Goal: Transaction & Acquisition: Subscribe to service/newsletter

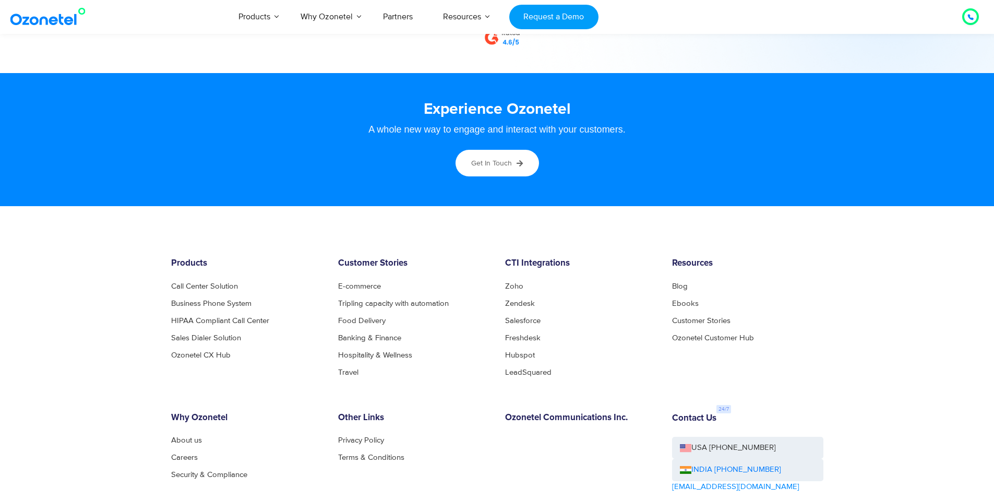
scroll to position [5635, 0]
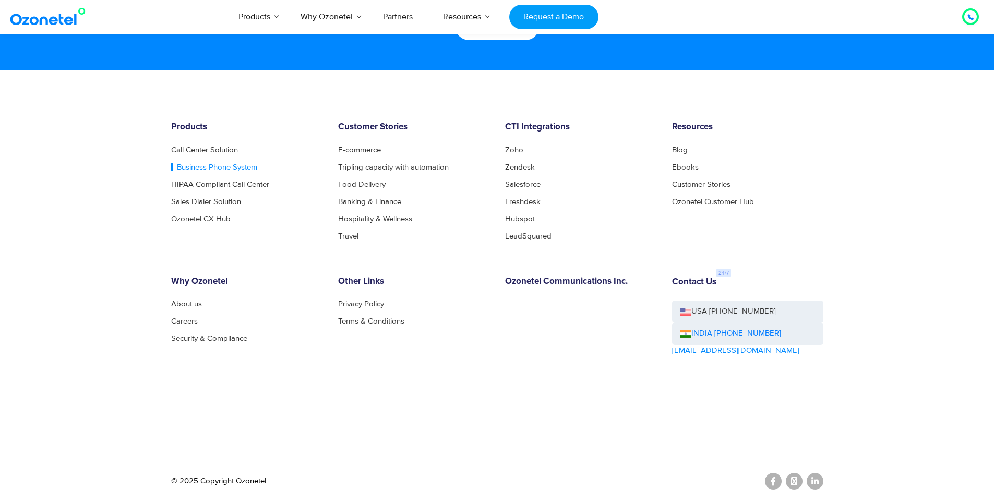
click at [227, 166] on link "Business Phone System" at bounding box center [214, 167] width 86 height 8
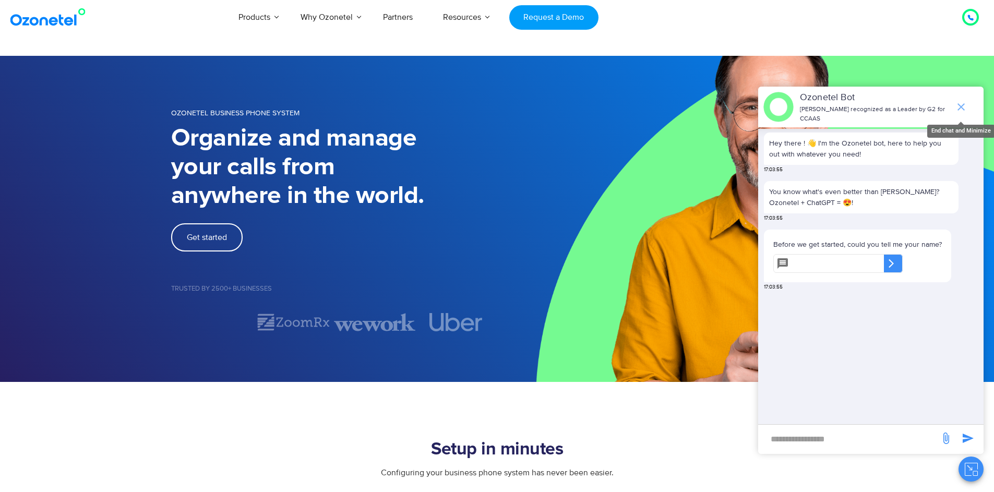
click at [960, 101] on icon "end chat or minimize" at bounding box center [961, 107] width 13 height 13
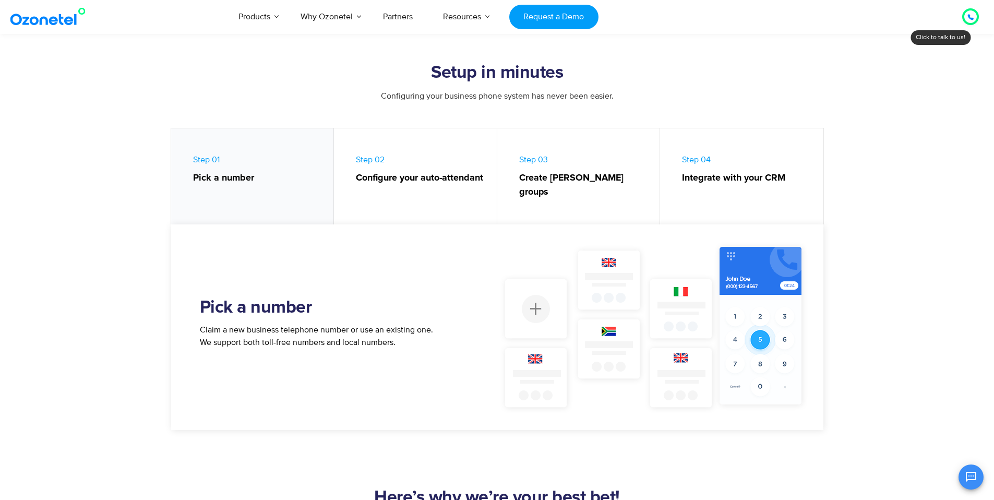
scroll to position [384, 0]
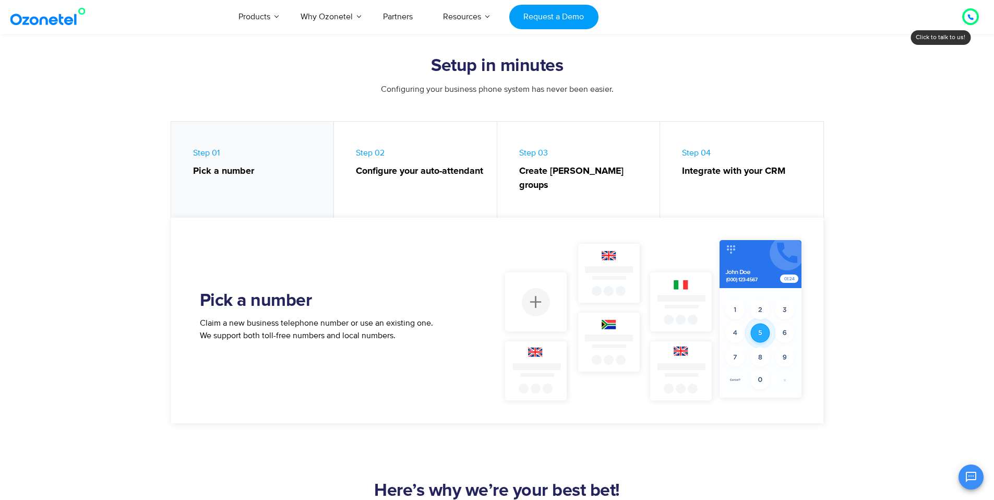
click at [428, 177] on strong "Configure your auto-attendant" at bounding box center [421, 171] width 130 height 14
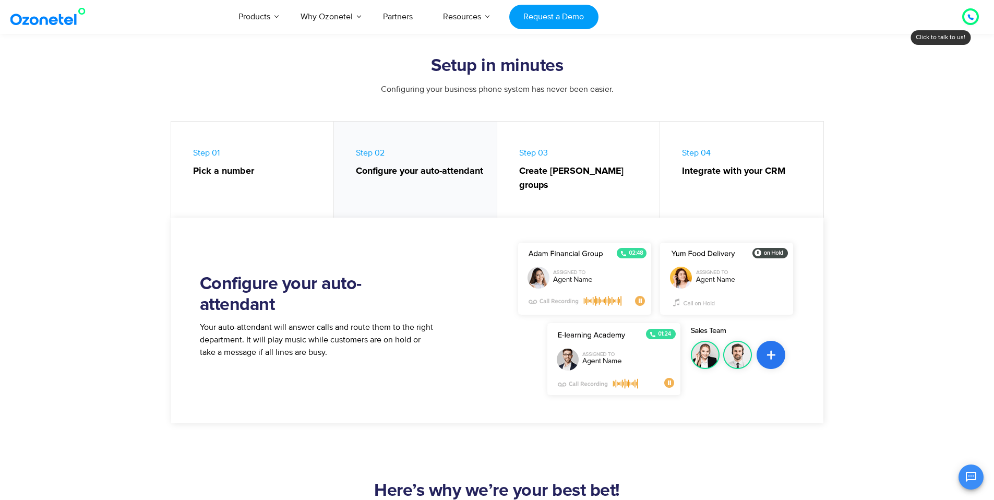
click at [529, 174] on strong "Create hunt groups" at bounding box center [584, 178] width 130 height 28
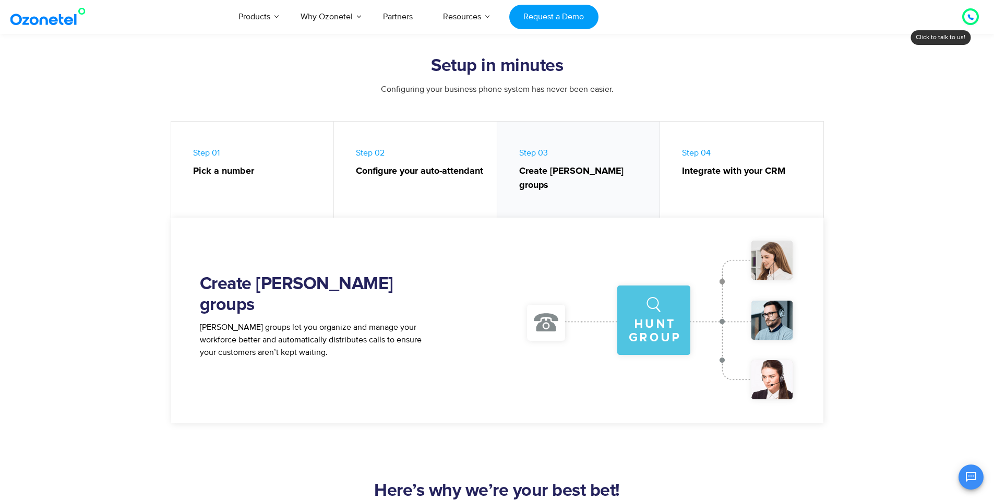
click at [732, 169] on strong "Integrate with your CRM" at bounding box center [747, 171] width 131 height 14
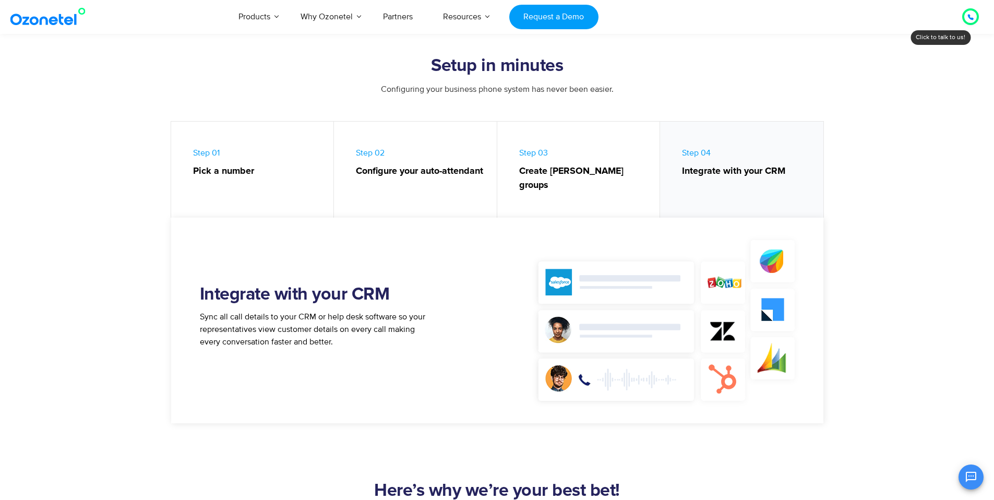
click at [700, 159] on link "Step 04 Integrate with your CRM" at bounding box center [741, 172] width 163 height 101
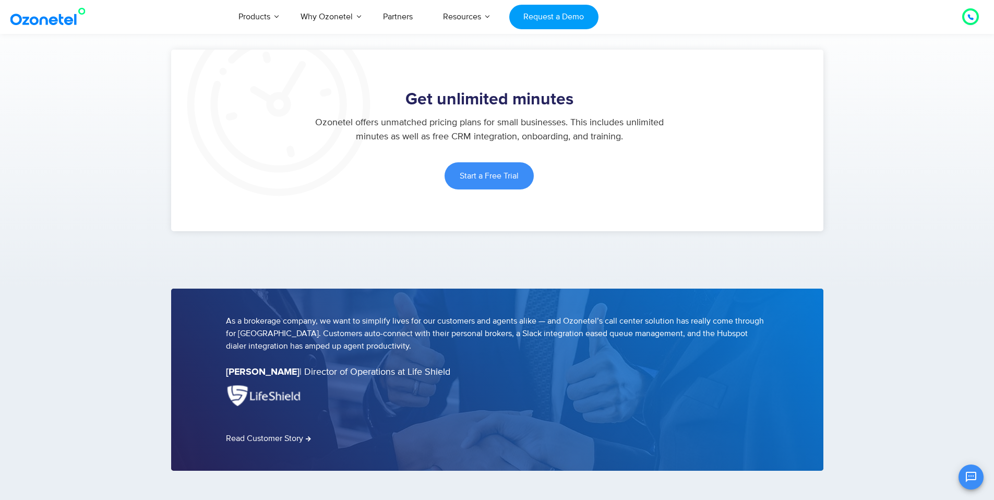
scroll to position [1564, 0]
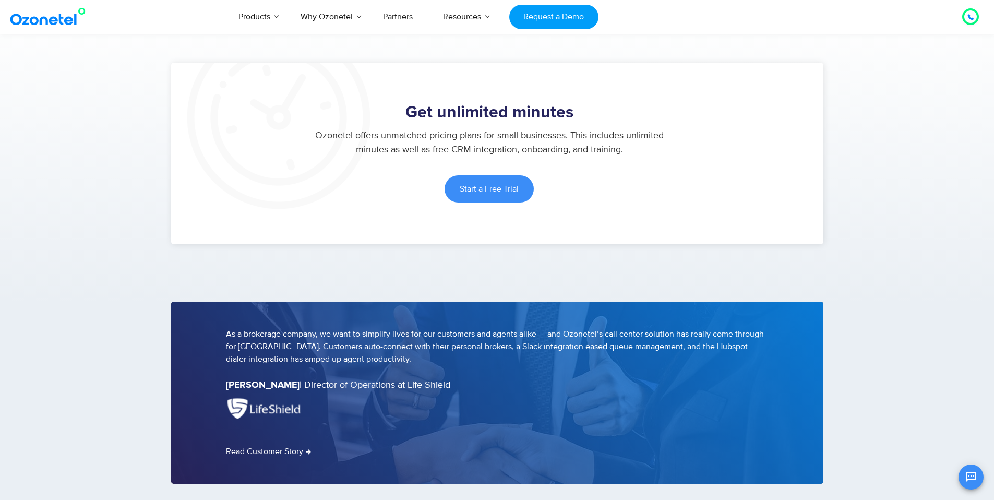
click at [314, 129] on p "Ozonetel offers unmatched pricing plans for small businesses. This includes unl…" at bounding box center [489, 143] width 357 height 28
drag, startPoint x: 314, startPoint y: 122, endPoint x: 545, endPoint y: 124, distance: 231.2
click at [545, 129] on p "Ozonetel offers unmatched pricing plans for small businesses. This includes unl…" at bounding box center [489, 143] width 357 height 28
click at [514, 175] on link "Start a Free Trial" at bounding box center [489, 188] width 89 height 27
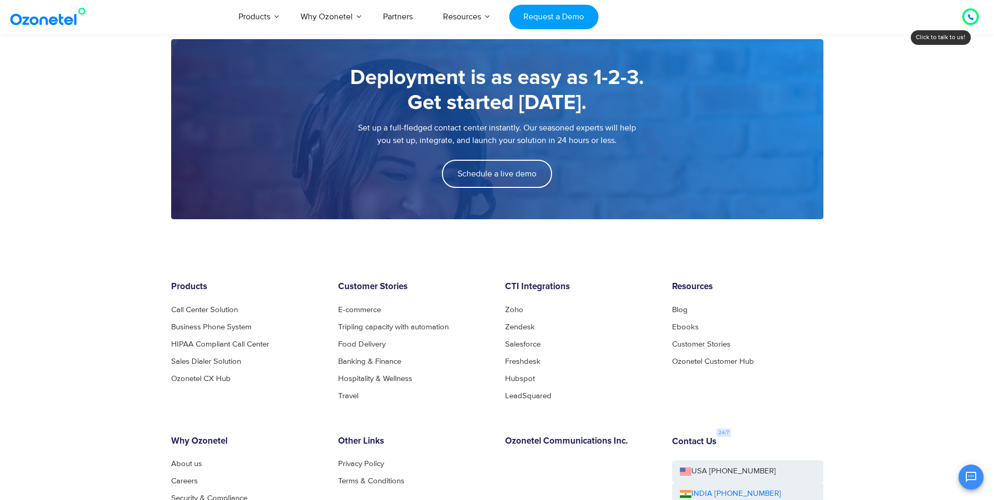
scroll to position [1494, 0]
